Goal: Navigation & Orientation: Find specific page/section

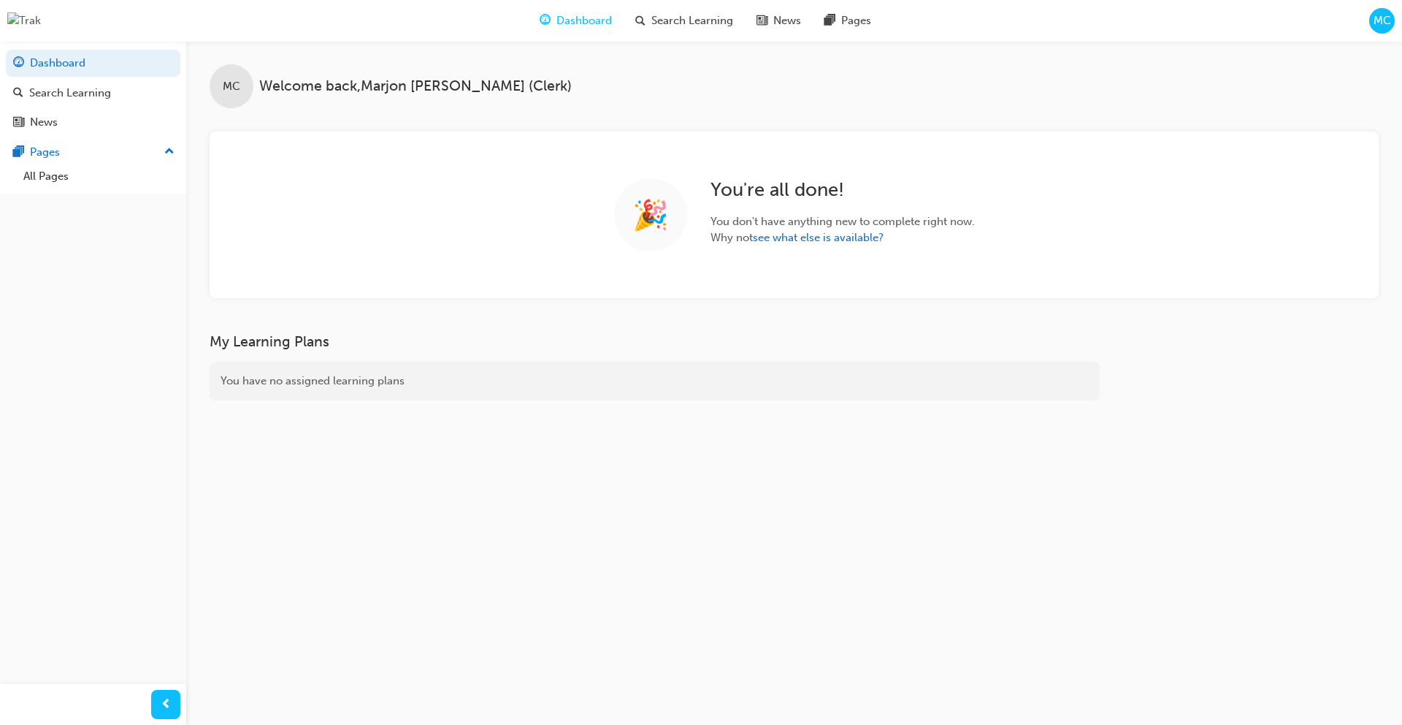
click at [1376, 25] on span "MC" at bounding box center [1383, 20] width 18 height 17
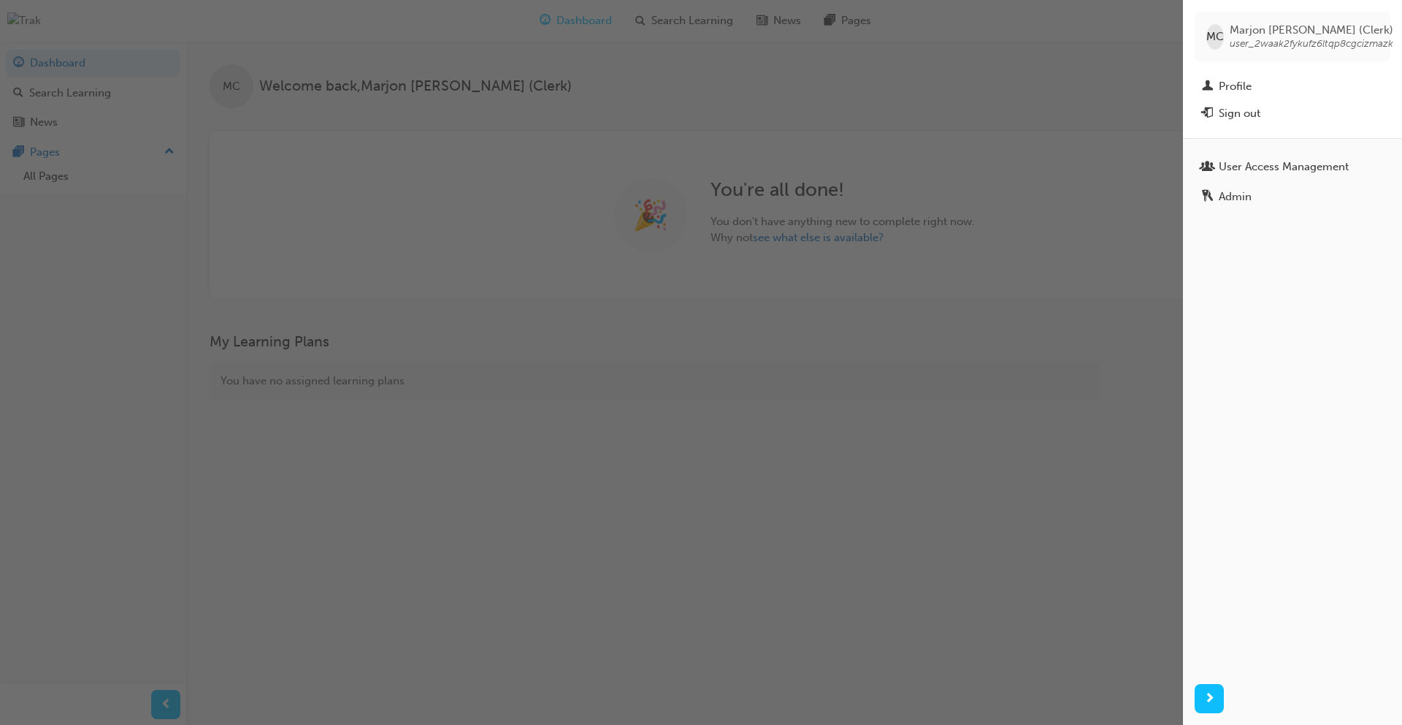
click at [693, 99] on div "button" at bounding box center [591, 362] width 1183 height 725
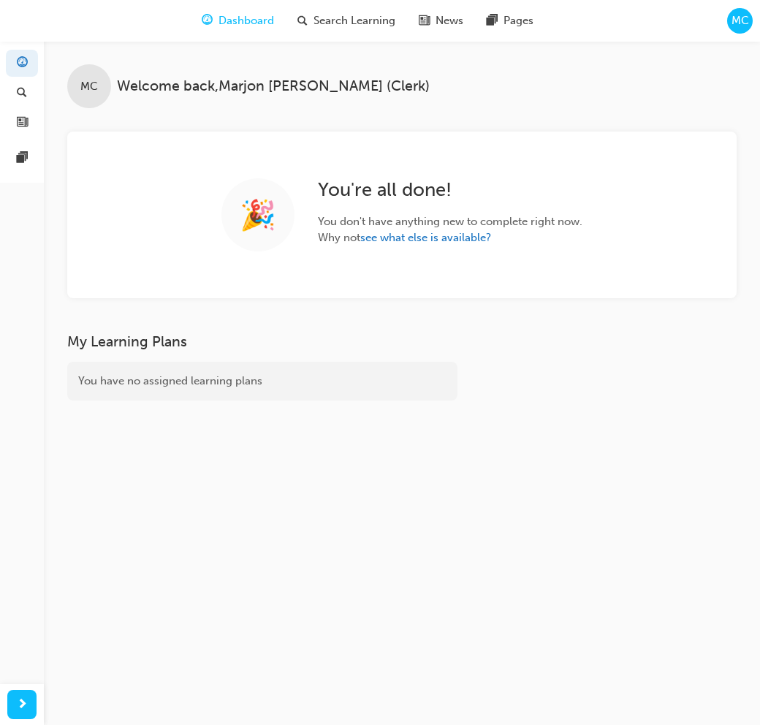
click at [736, 20] on span "MC" at bounding box center [740, 20] width 18 height 17
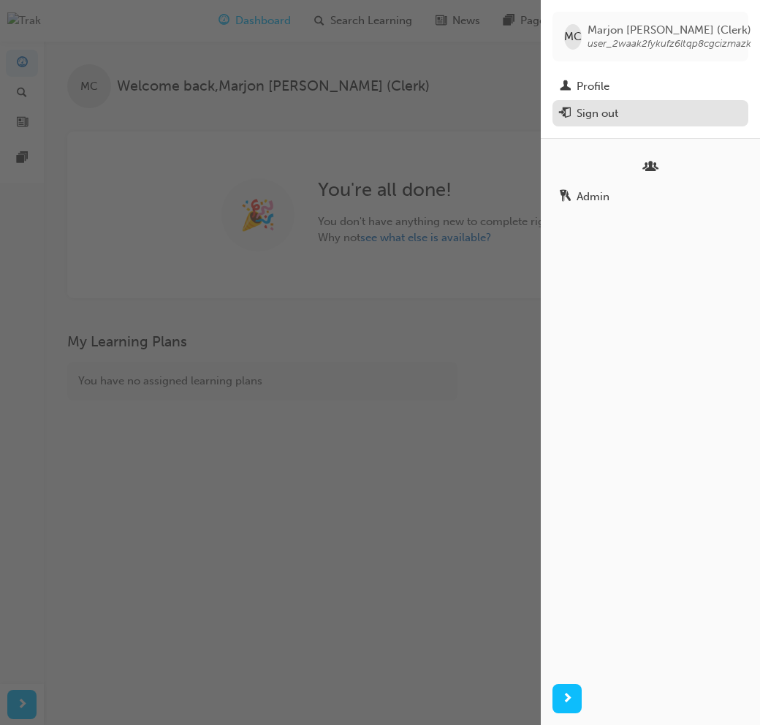
click at [654, 112] on div "Sign out" at bounding box center [649, 113] width 181 height 18
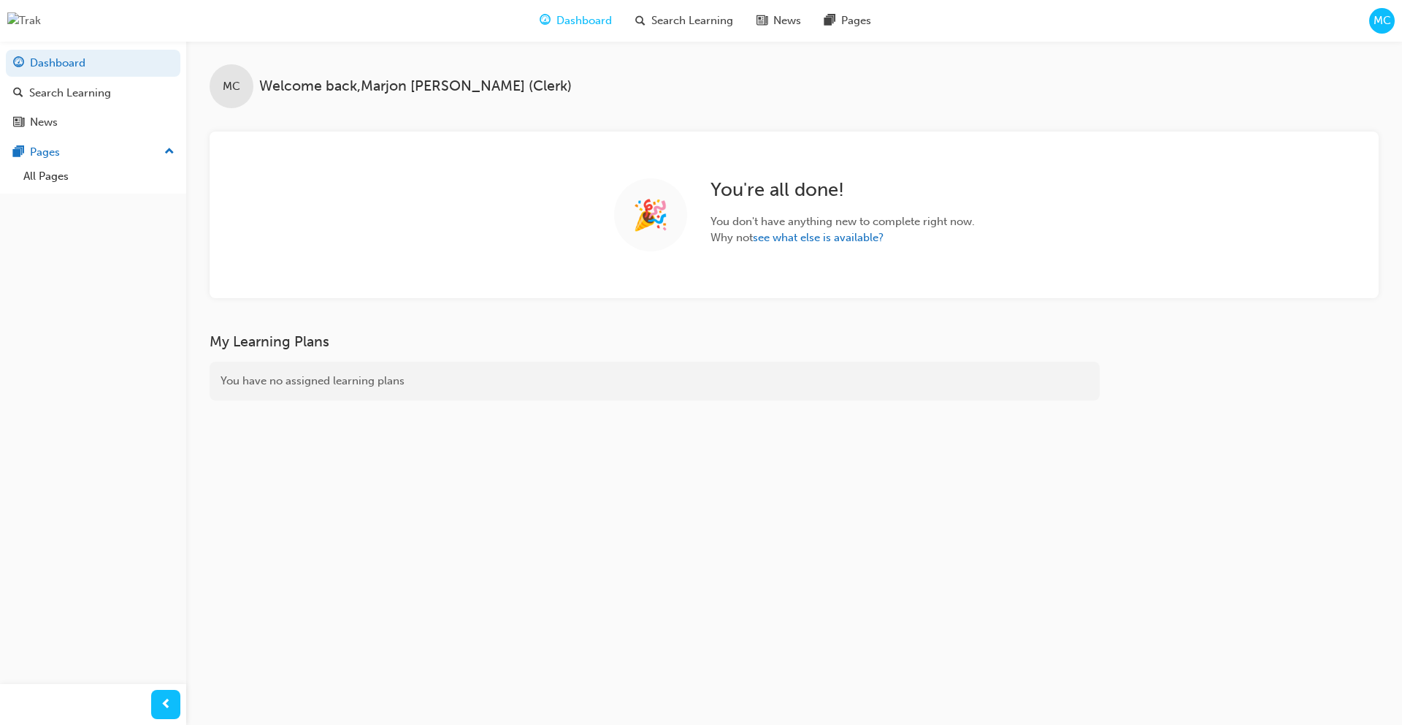
click at [1394, 18] on div "MC" at bounding box center [1382, 21] width 26 height 26
click at [1383, 25] on span "MC" at bounding box center [1383, 20] width 18 height 17
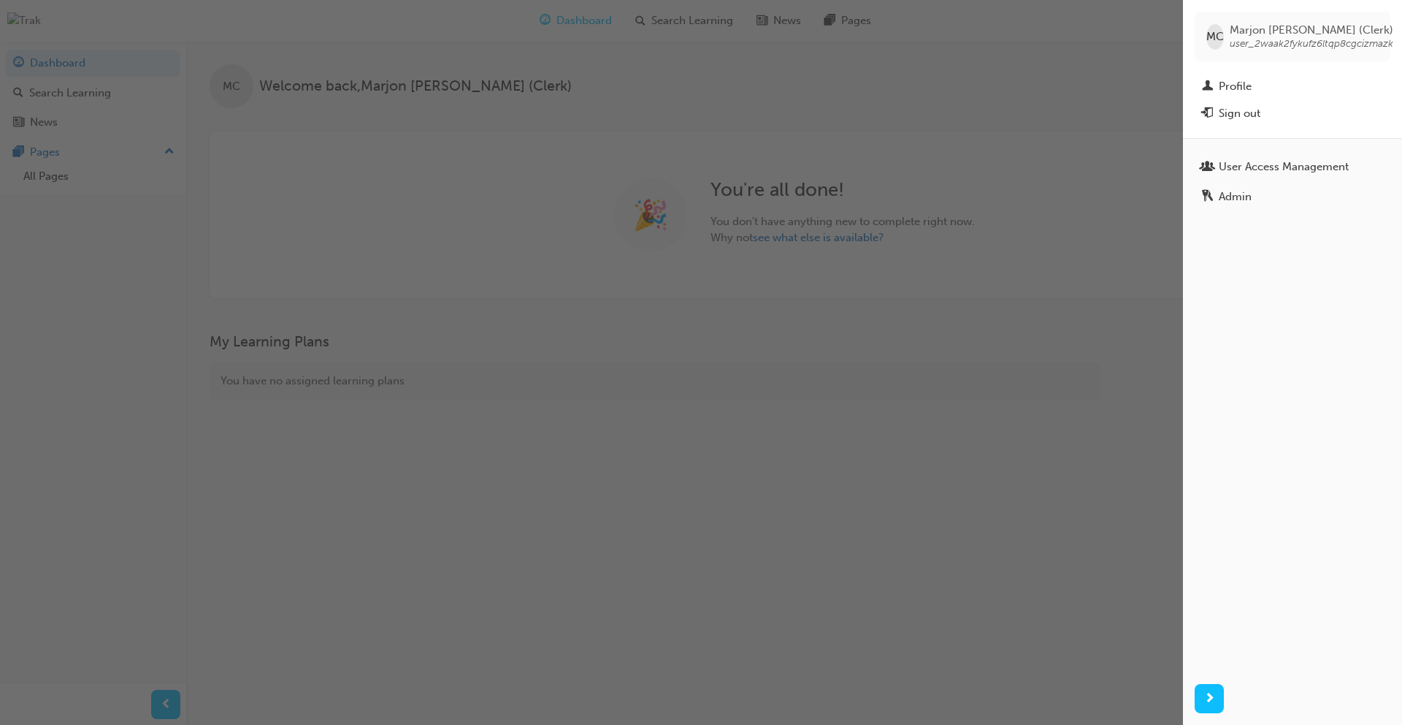
drag, startPoint x: 1230, startPoint y: 44, endPoint x: 1364, endPoint y: 49, distance: 134.5
click at [1364, 49] on span "user_2waak2fykufz6ltqp8cgcizmazk" at bounding box center [1312, 43] width 164 height 12
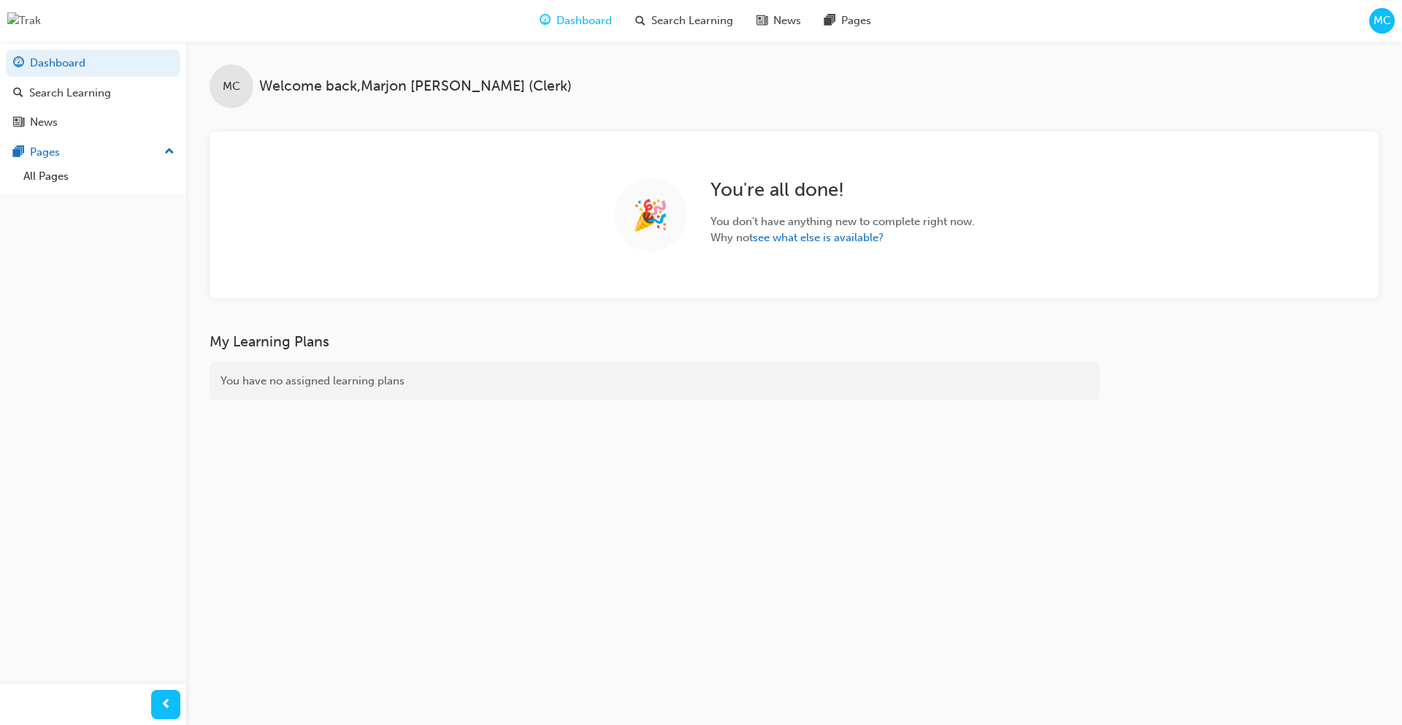
click at [1381, 31] on div "MC" at bounding box center [1382, 21] width 26 height 26
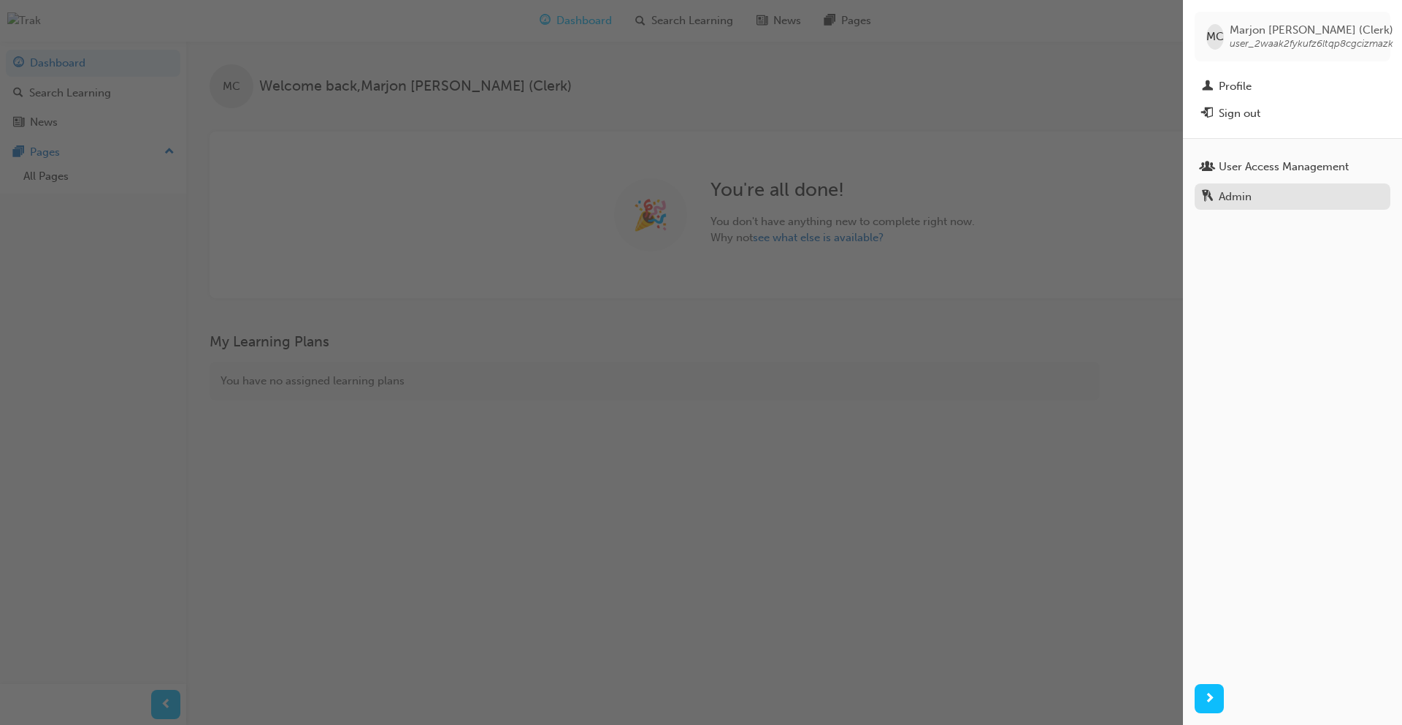
click at [1229, 196] on div "Admin" at bounding box center [1235, 196] width 33 height 17
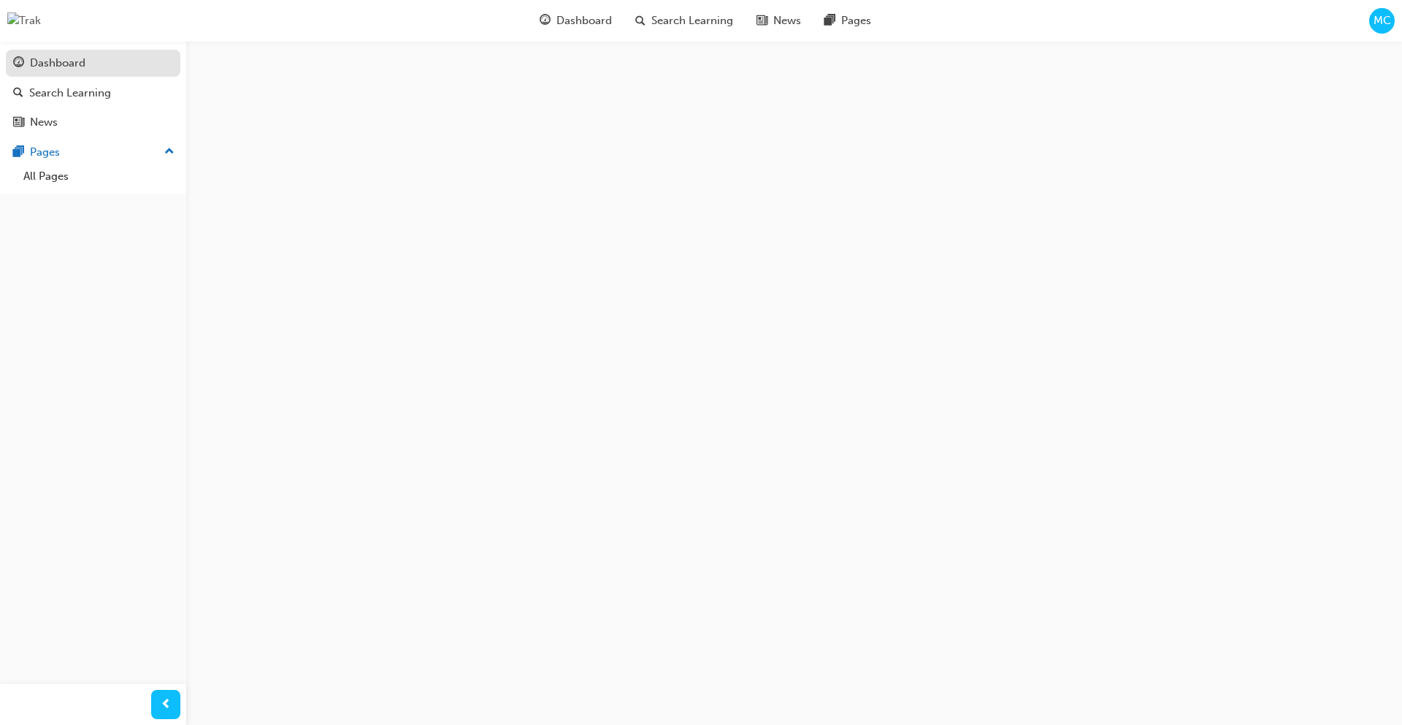
click at [98, 60] on div "Dashboard" at bounding box center [93, 63] width 160 height 18
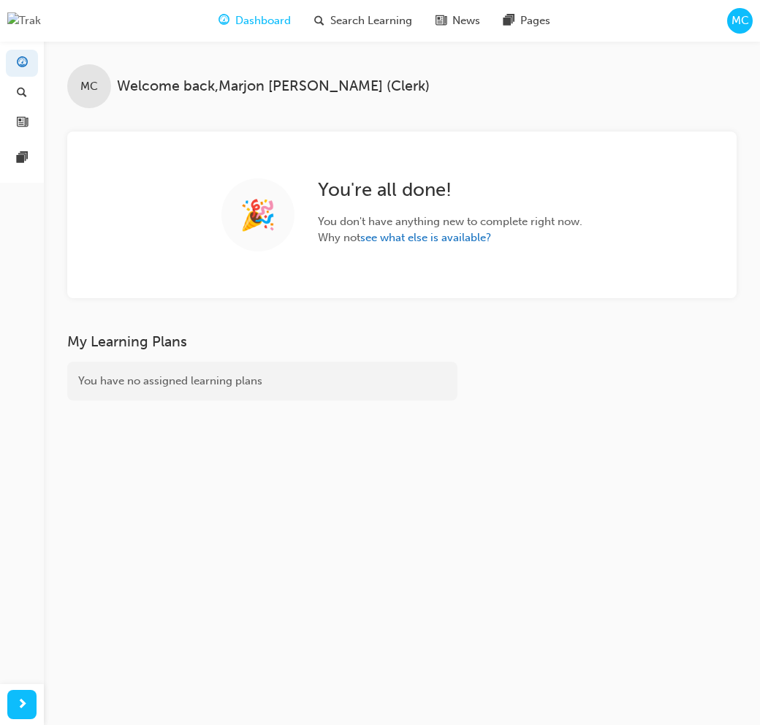
click at [738, 24] on span "MC" at bounding box center [740, 20] width 18 height 17
